Goal: Task Accomplishment & Management: Manage account settings

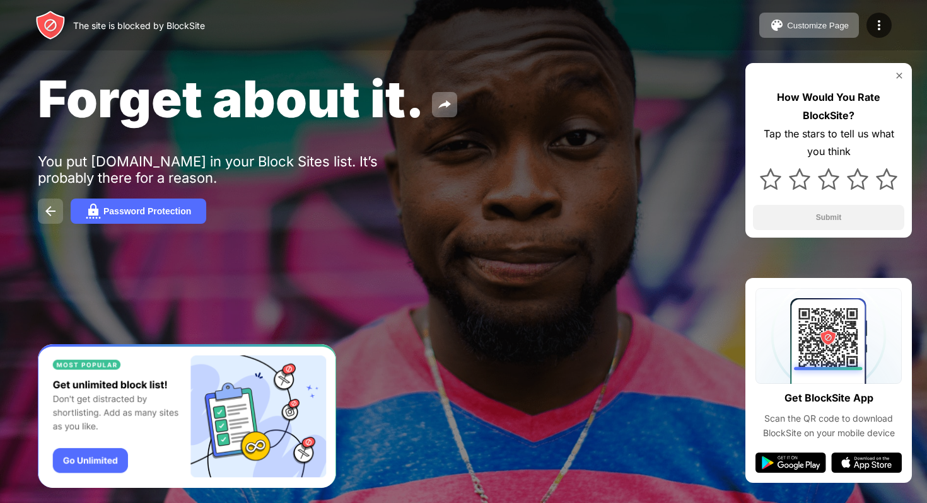
click at [52, 213] on img at bounding box center [50, 211] width 15 height 15
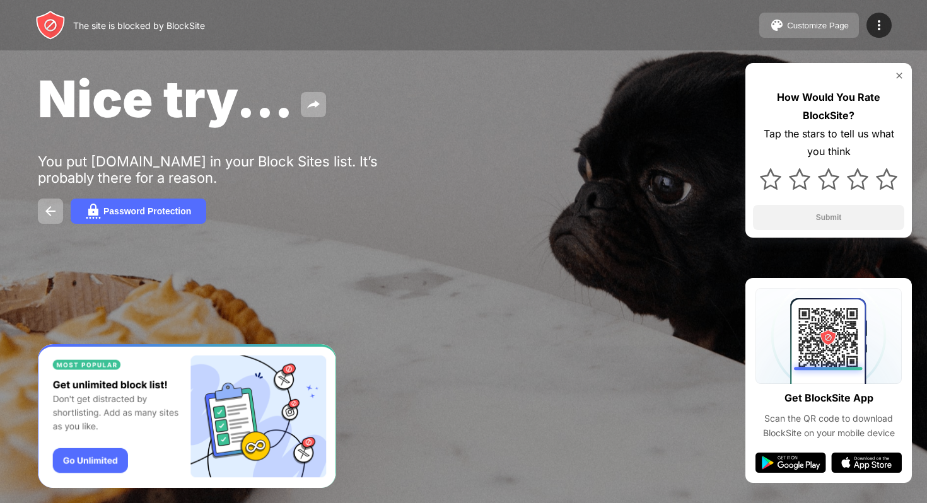
click at [817, 23] on div "Customize Page" at bounding box center [818, 25] width 62 height 9
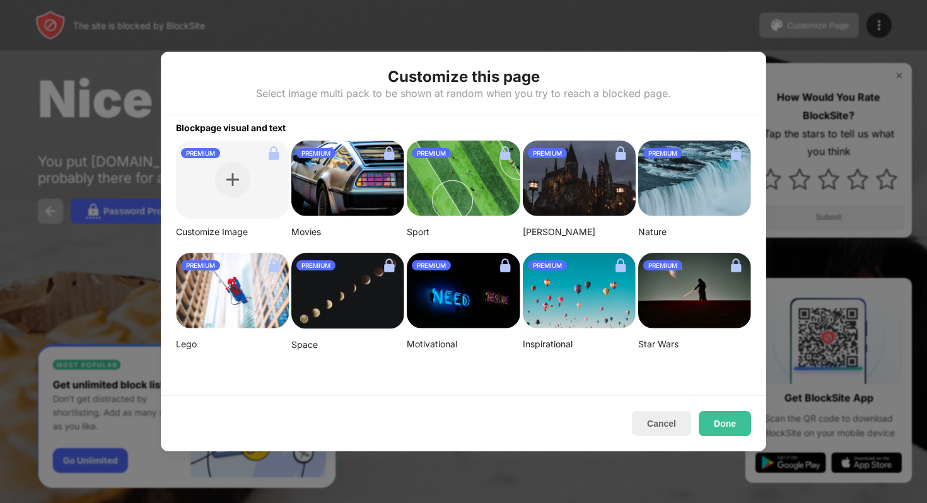
click at [724, 37] on div at bounding box center [463, 251] width 927 height 503
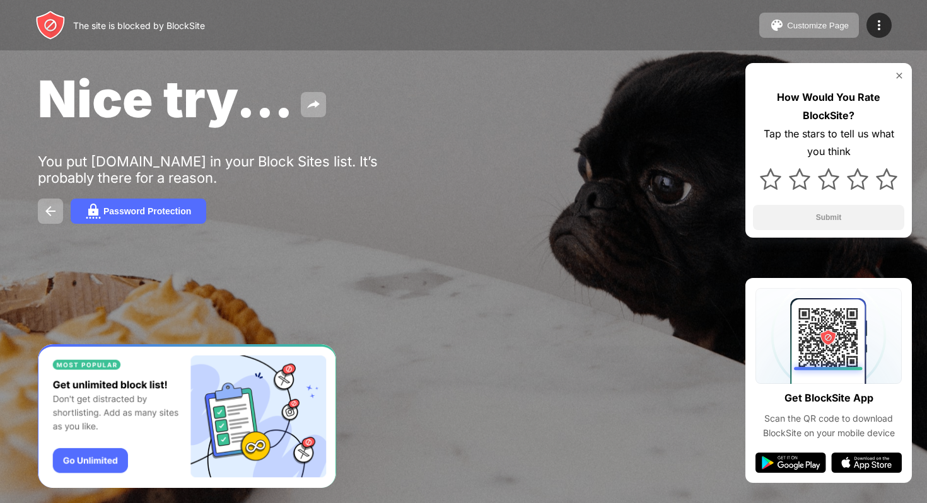
click at [892, 21] on div "The site is blocked by BlockSite Customize Page Edit Block List Redirect Custom…" at bounding box center [463, 25] width 927 height 50
click at [880, 21] on img at bounding box center [878, 25] width 15 height 15
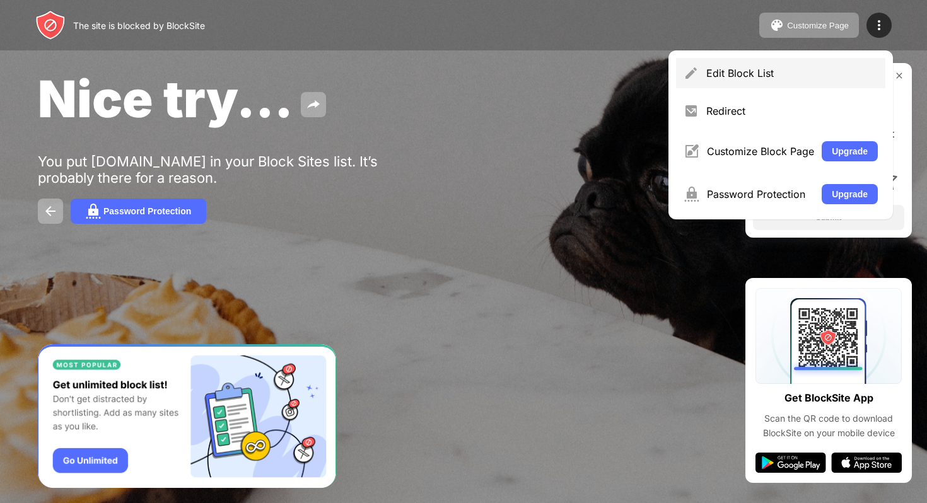
click at [754, 78] on div "Edit Block List" at bounding box center [791, 73] width 171 height 13
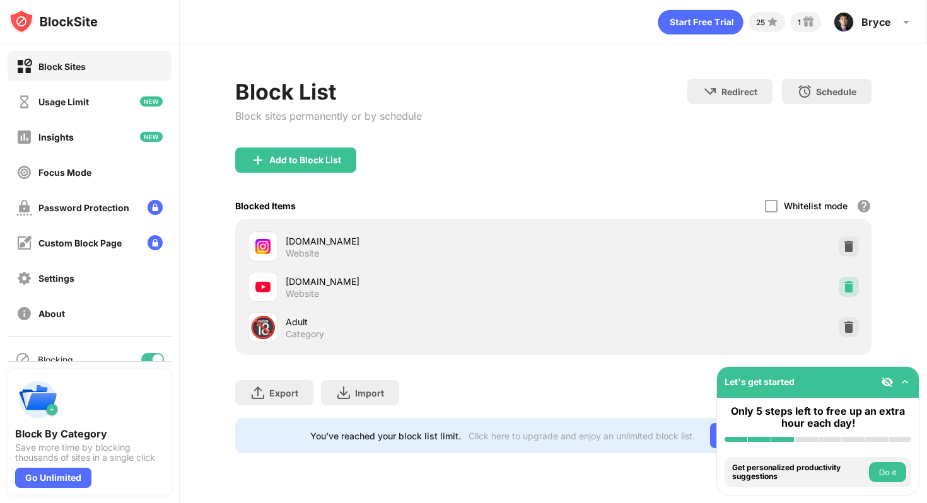
click at [849, 290] on img at bounding box center [848, 287] width 13 height 13
